Goal: Find specific page/section: Find specific page/section

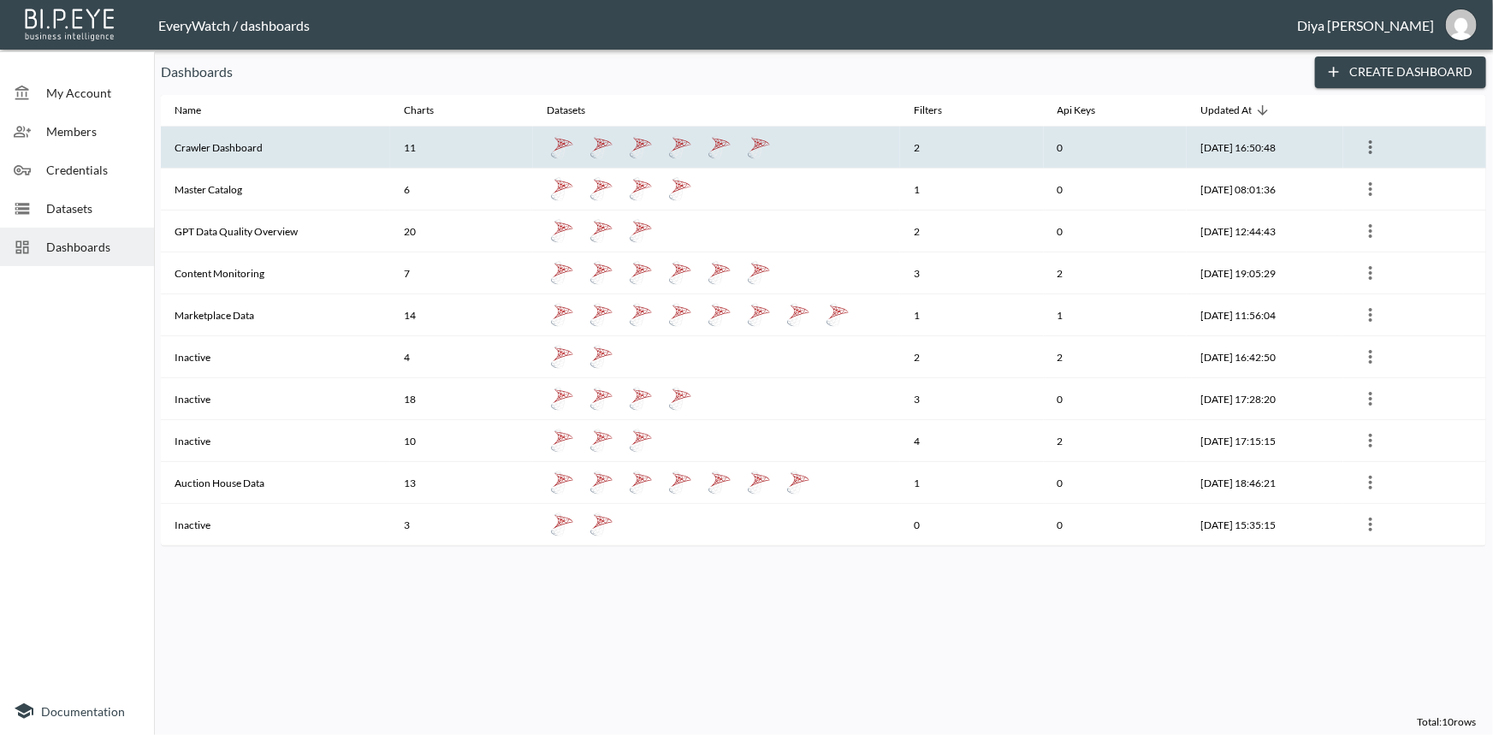
click at [246, 137] on th "Crawler Dashboard" at bounding box center [275, 148] width 229 height 42
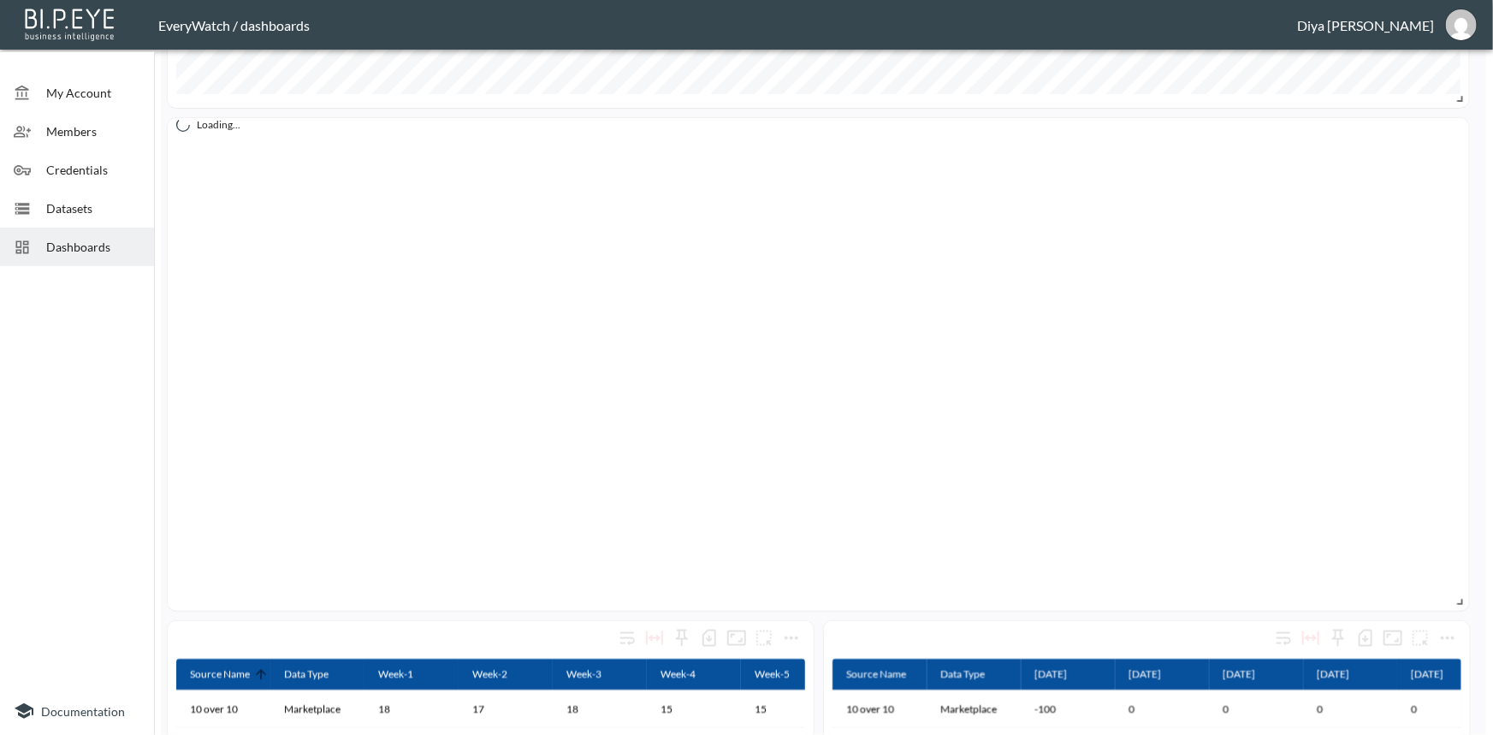
scroll to position [622, 0]
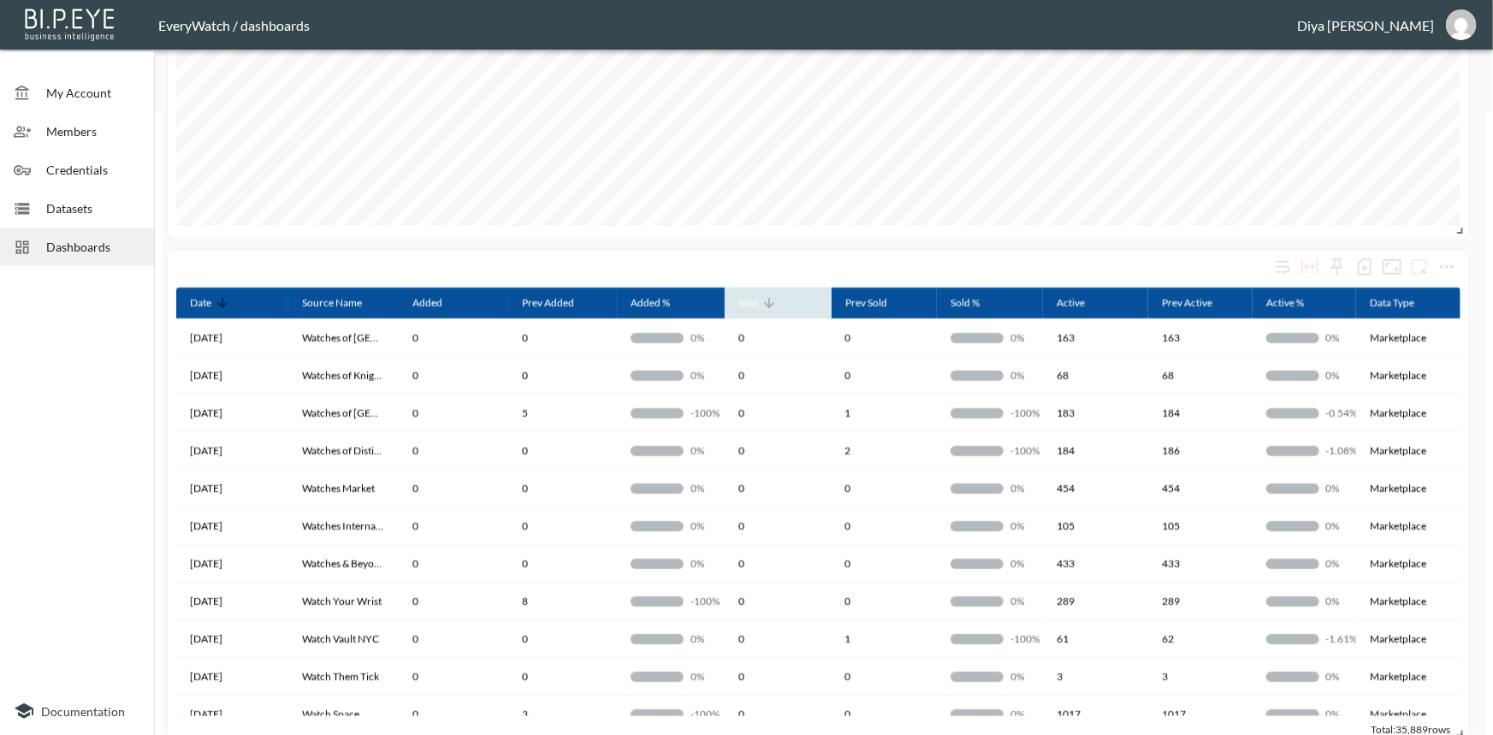
click at [771, 308] on icon at bounding box center [768, 302] width 15 height 15
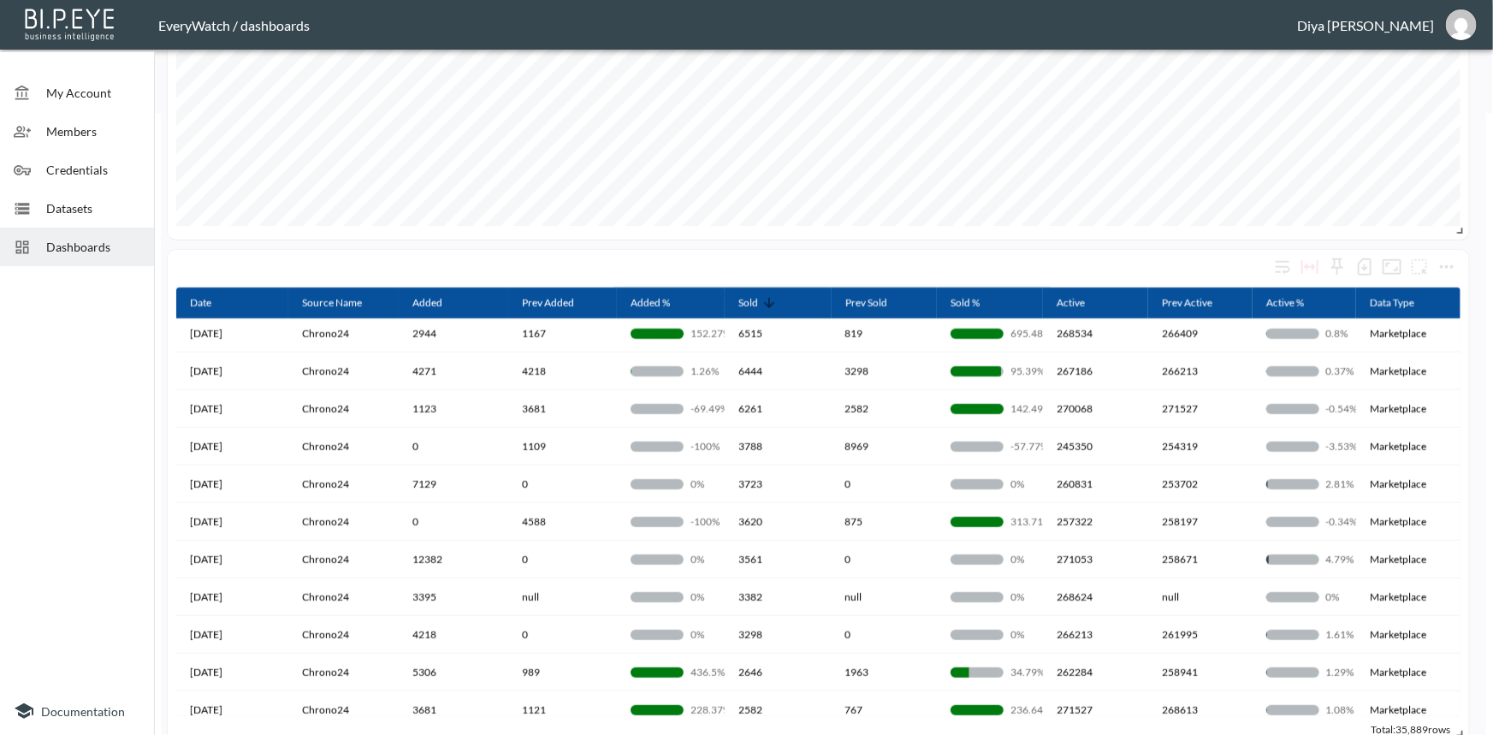
scroll to position [0, 0]
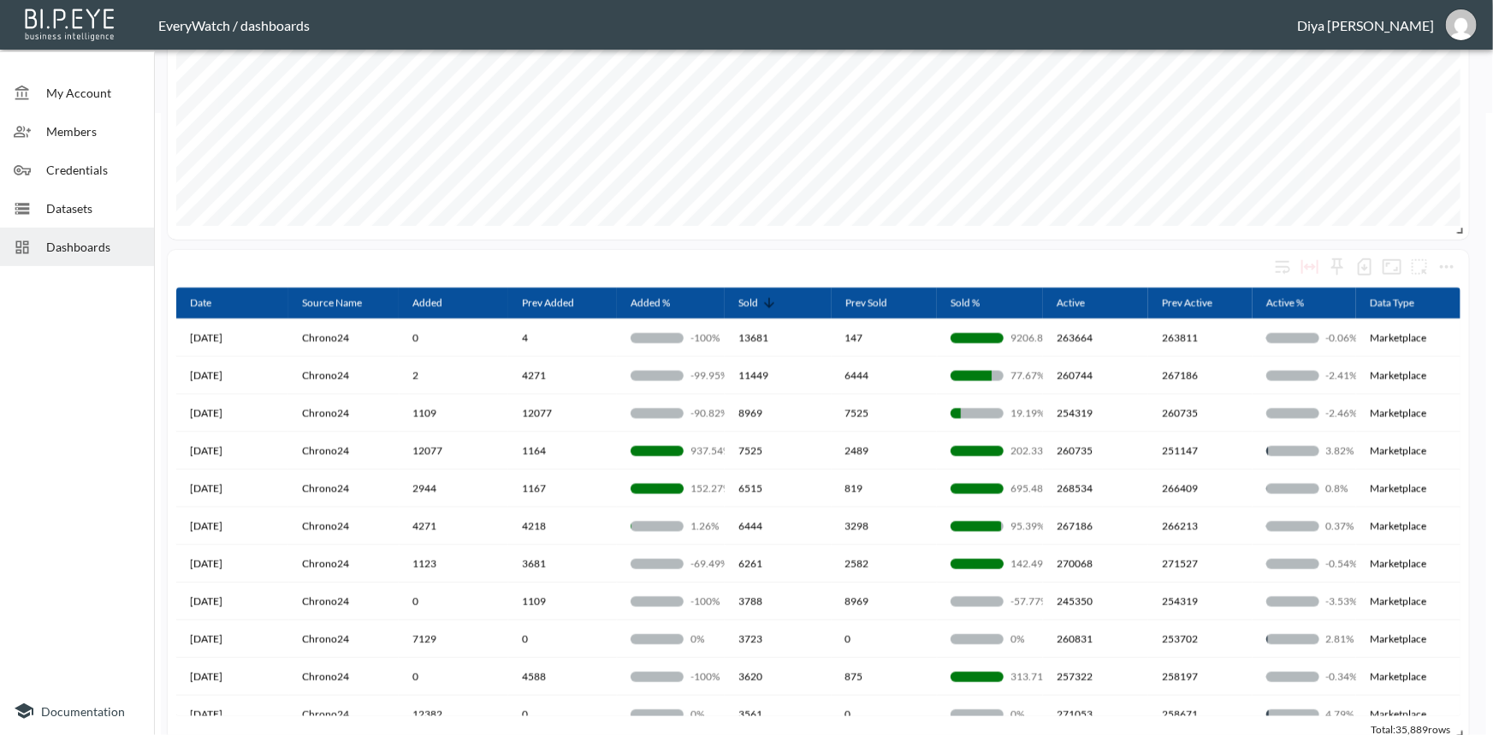
drag, startPoint x: 1487, startPoint y: 334, endPoint x: 1492, endPoint y: 152, distance: 182.2
click at [1492, 152] on div "My Account Members Credentials Datasets Dashboards Documentation Crawler Dashbo…" at bounding box center [746, 367] width 1493 height 735
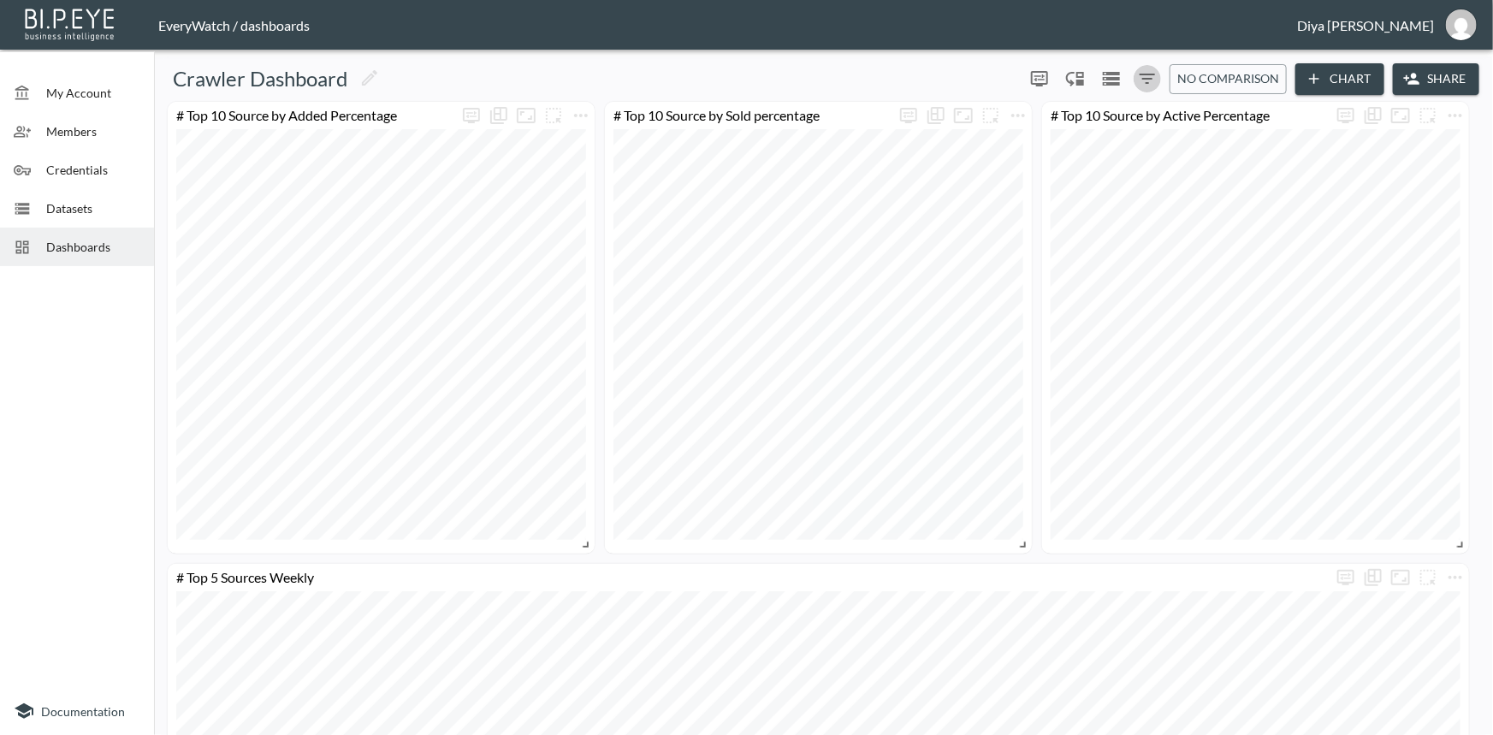
click at [1142, 86] on icon "Filters" at bounding box center [1147, 78] width 21 height 21
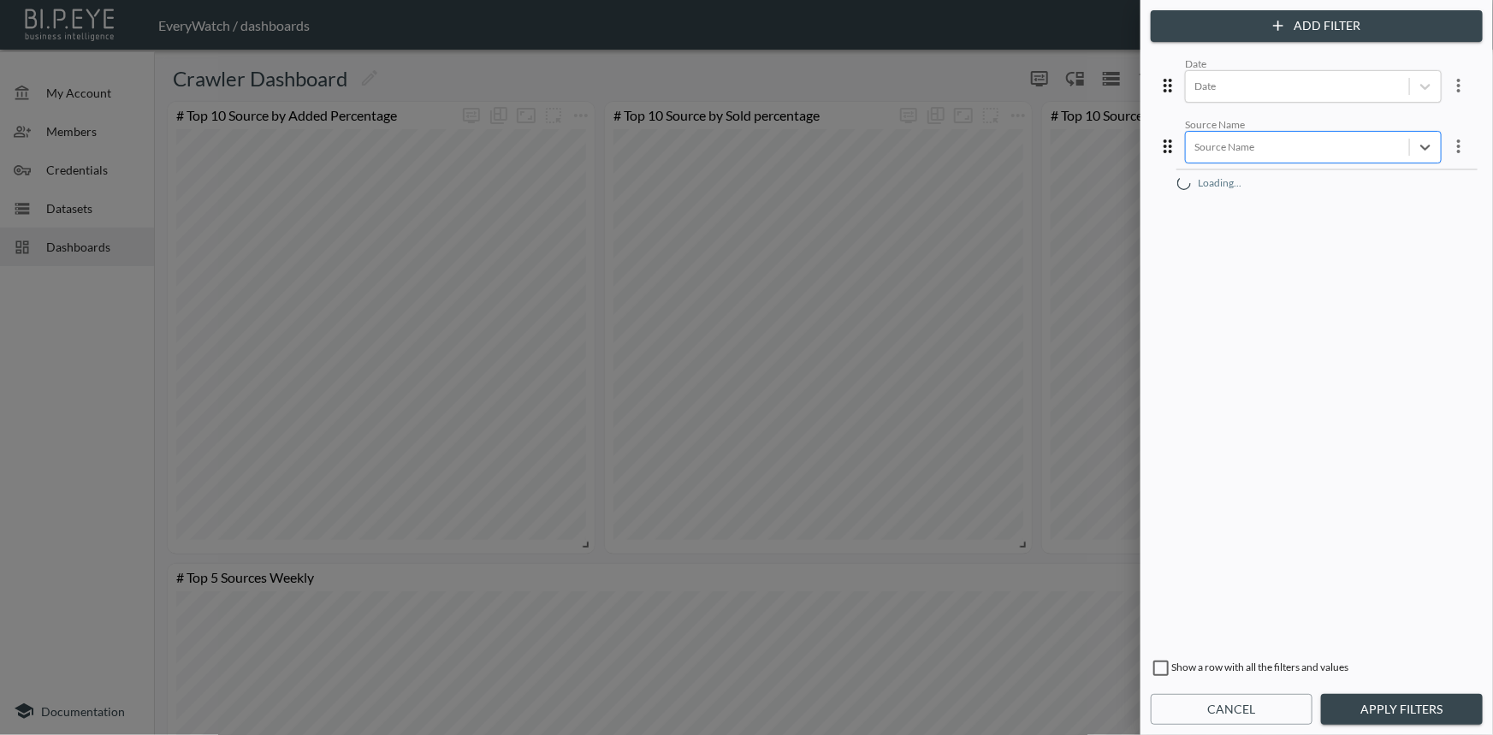
click at [1212, 141] on div at bounding box center [1297, 147] width 206 height 16
type input "First"
click at [1215, 175] on div "First Class Timepieces" at bounding box center [1326, 182] width 299 height 27
click at [1360, 715] on button "Apply Filters" at bounding box center [1402, 710] width 162 height 32
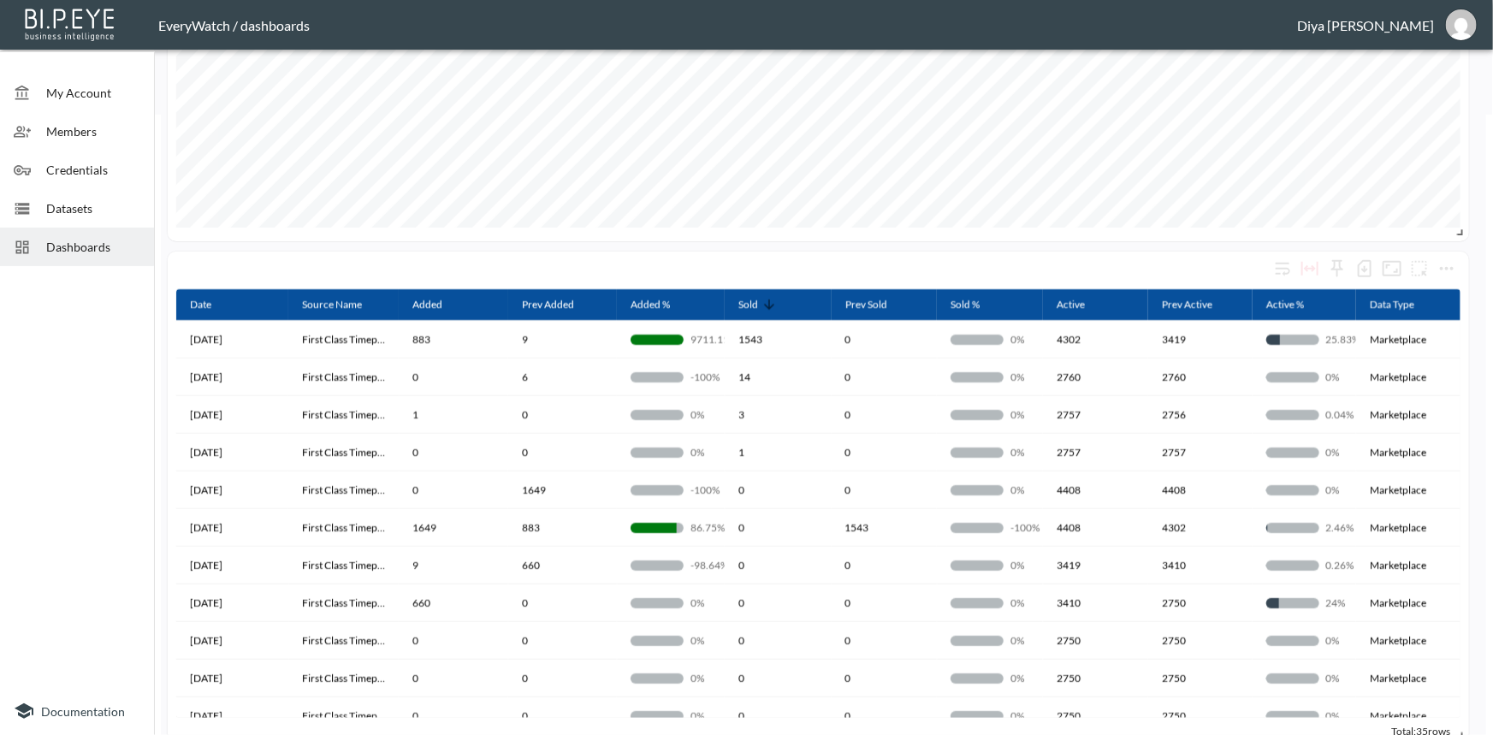
scroll to position [622, 0]
